Goal: Find specific page/section: Find specific page/section

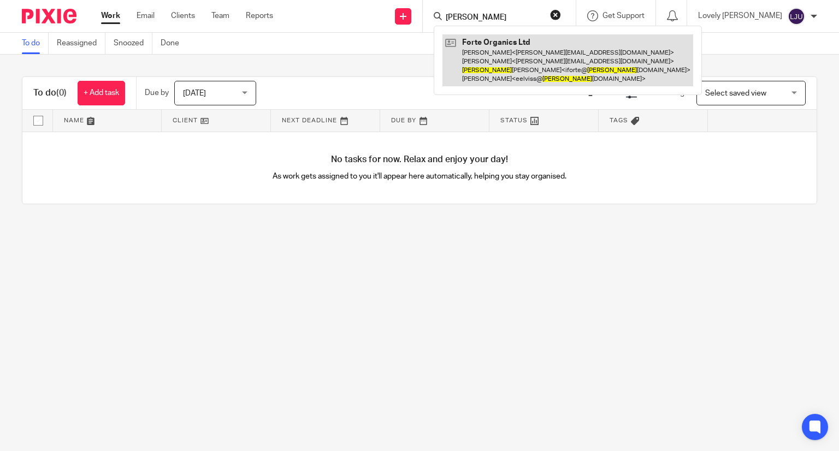
type input "[PERSON_NAME]"
click at [515, 64] on link at bounding box center [567, 60] width 251 height 52
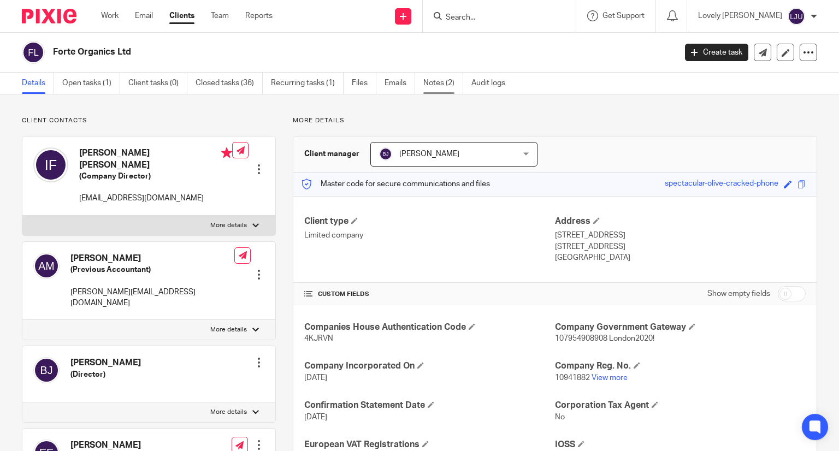
click at [437, 79] on link "Notes (2)" at bounding box center [443, 83] width 40 height 21
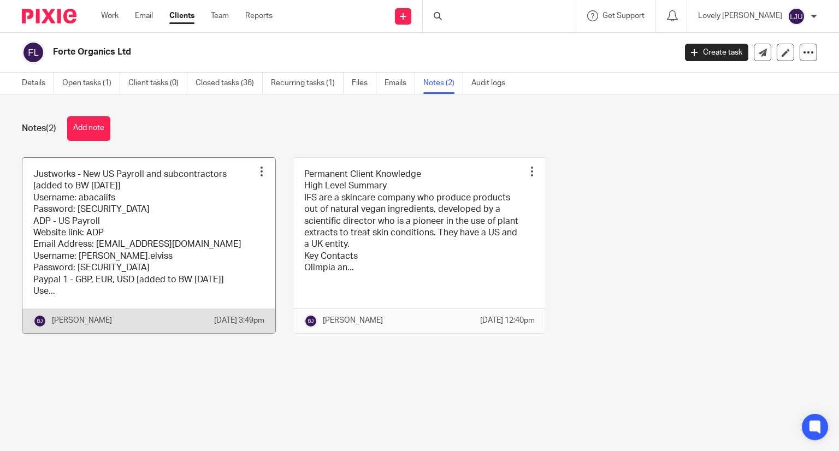
click at [114, 271] on link at bounding box center [148, 245] width 253 height 175
